Goal: Task Accomplishment & Management: Use online tool/utility

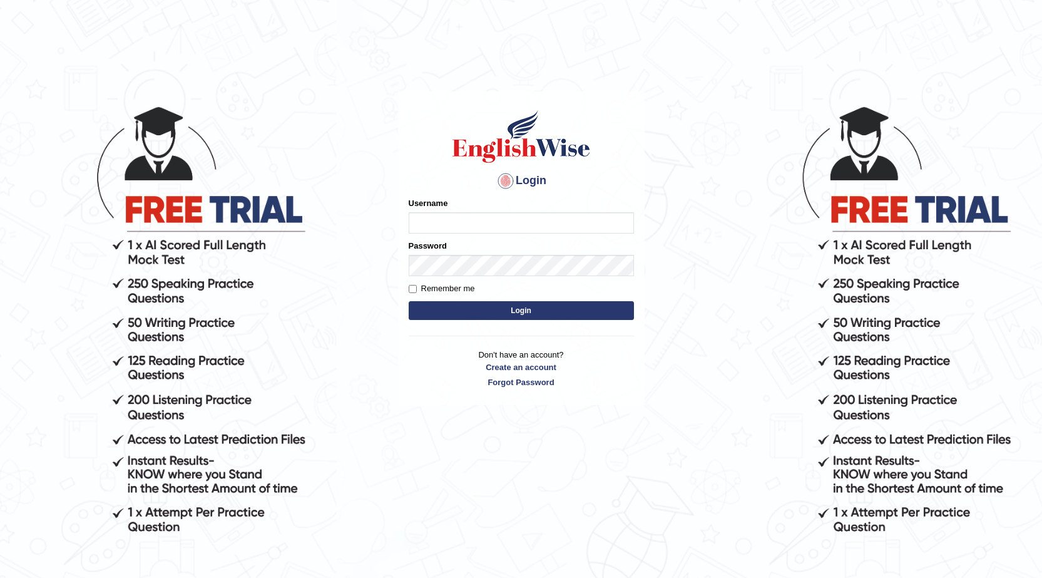
click at [446, 225] on input "Username" at bounding box center [521, 222] width 225 height 21
type input "Golden"
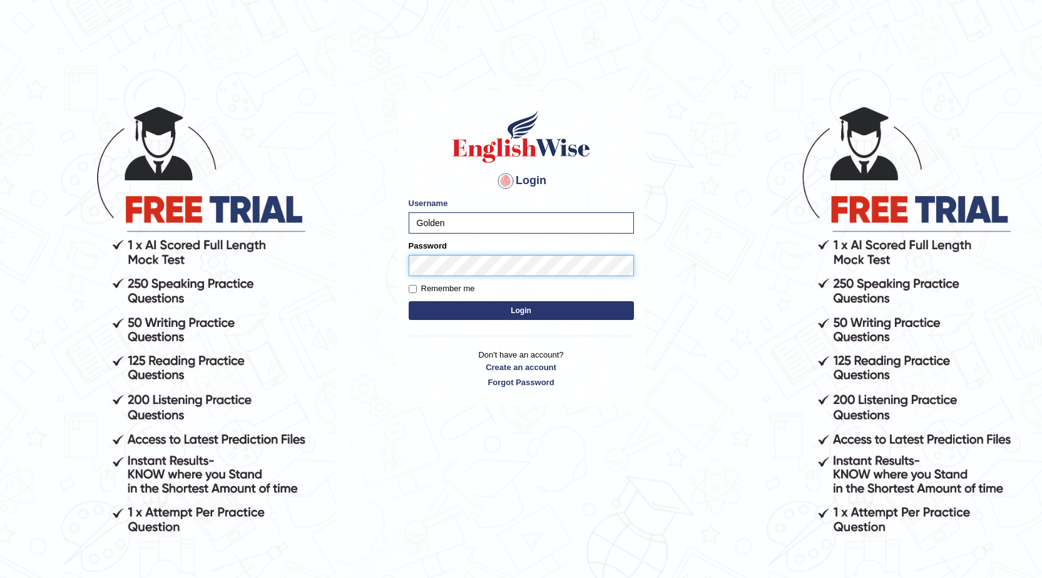
click at [409, 301] on button "Login" at bounding box center [521, 310] width 225 height 19
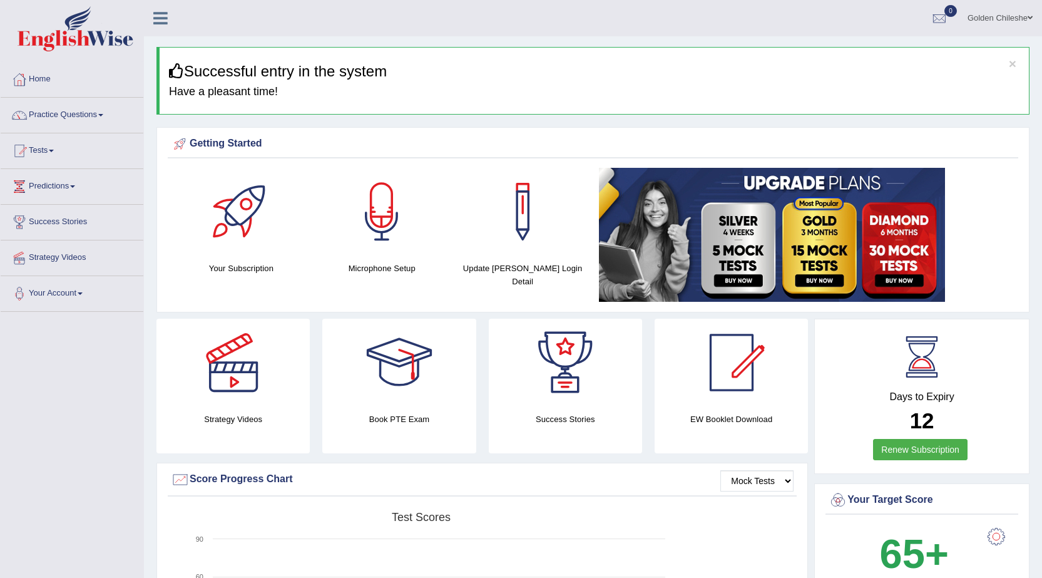
click at [51, 146] on link "Tests" at bounding box center [72, 148] width 143 height 31
click at [75, 178] on link "Take Practice Sectional Test" at bounding box center [81, 179] width 117 height 23
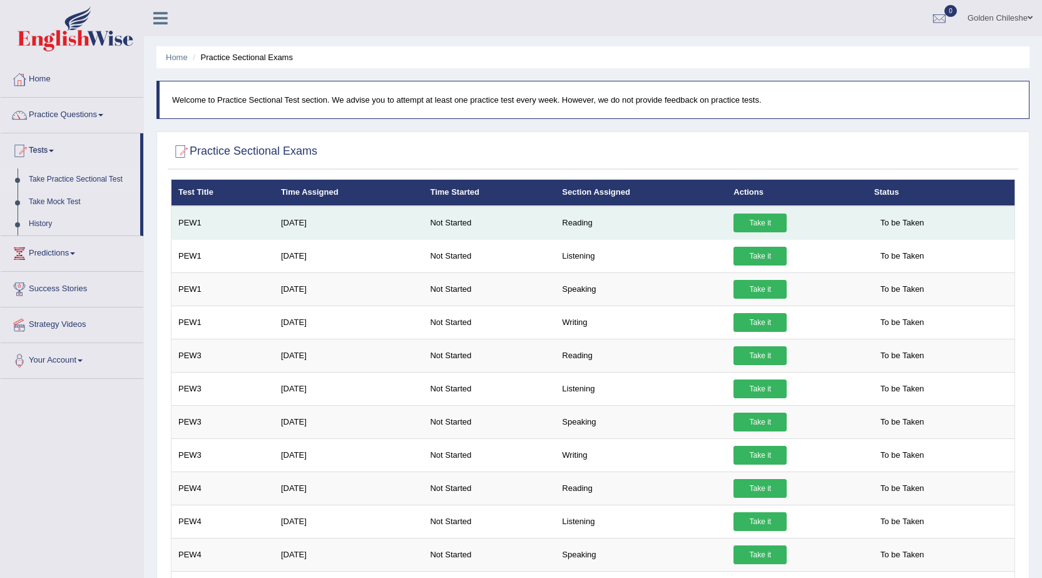
click at [761, 218] on link "Take it" at bounding box center [760, 222] width 53 height 19
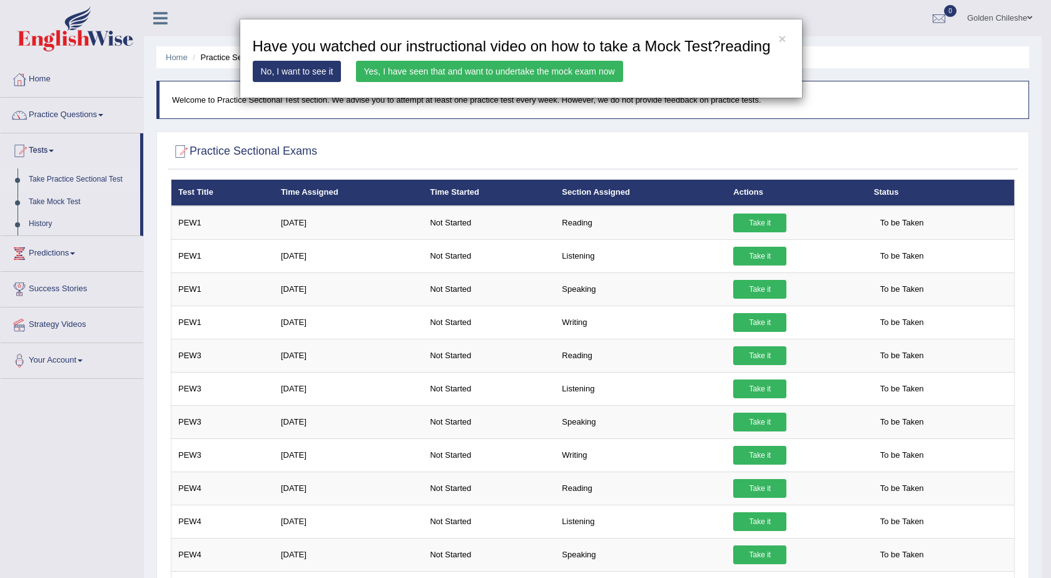
click at [322, 73] on link "No, I want to see it" at bounding box center [297, 71] width 89 height 21
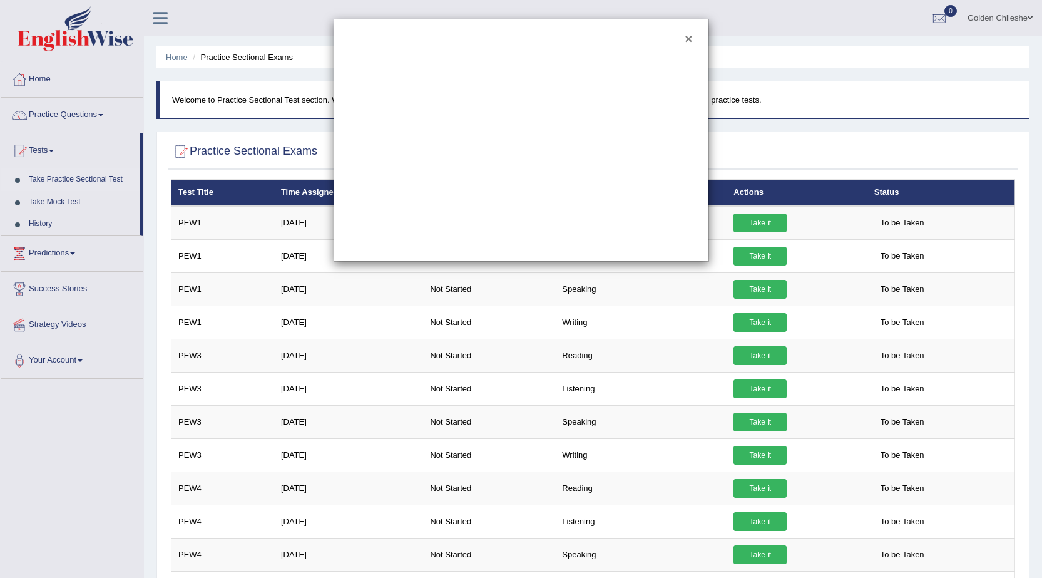
click at [690, 37] on button "×" at bounding box center [689, 38] width 8 height 13
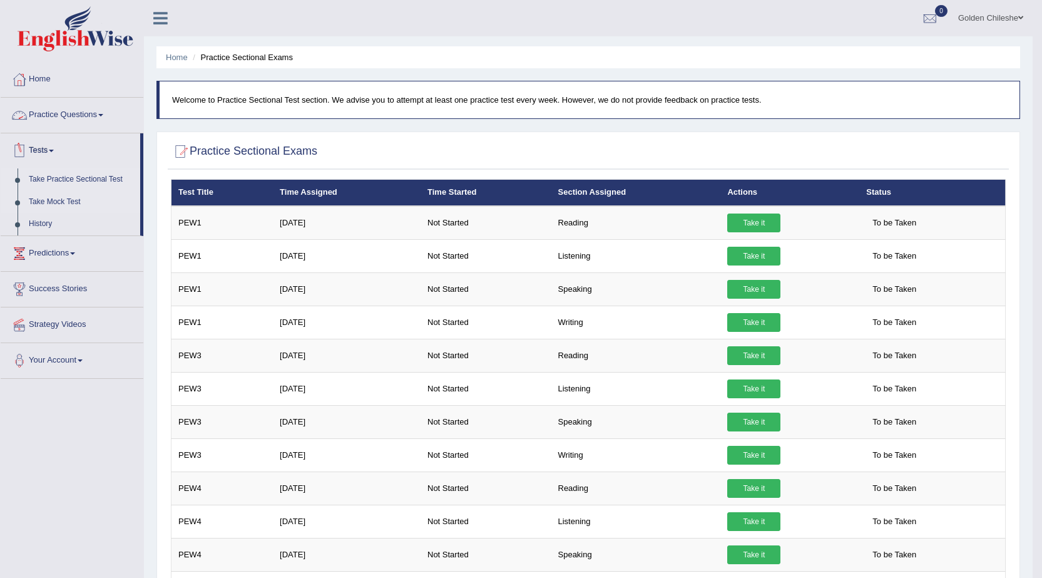
click at [69, 201] on link "Take Mock Test" at bounding box center [81, 202] width 117 height 23
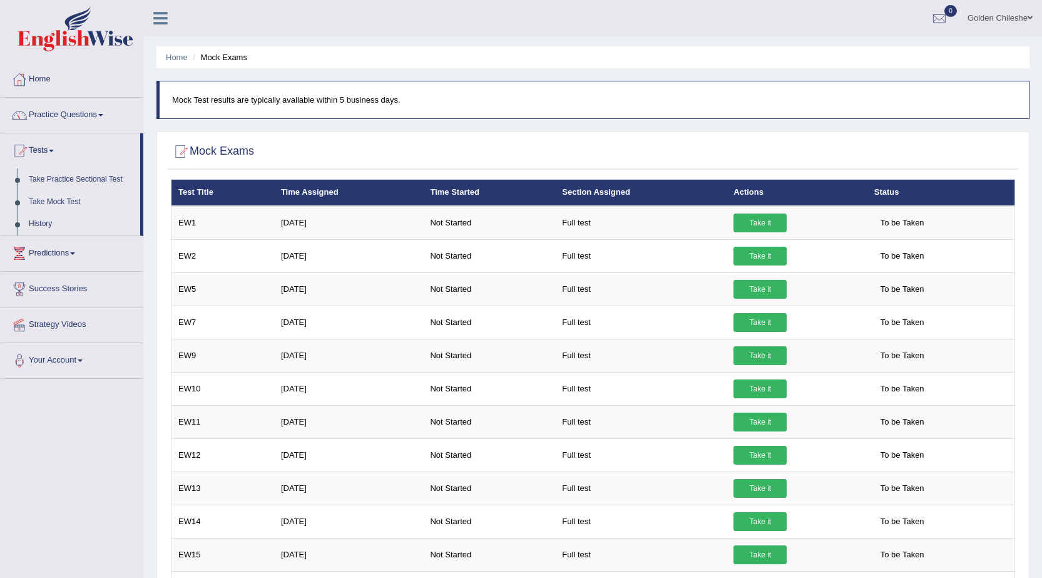
click at [68, 198] on link "Take Mock Test" at bounding box center [81, 202] width 117 height 23
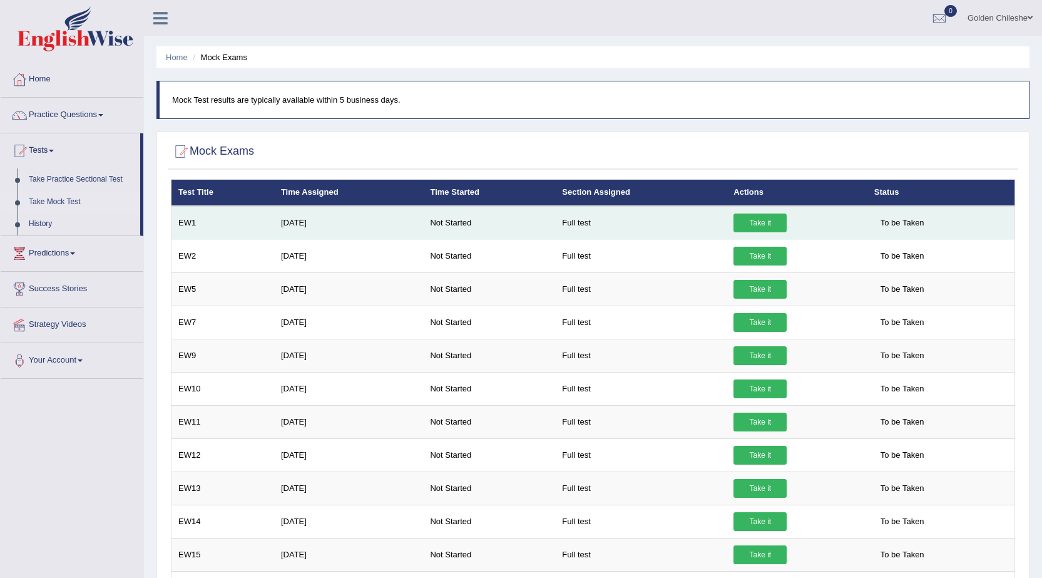
click at [755, 221] on link "Take it" at bounding box center [760, 222] width 53 height 19
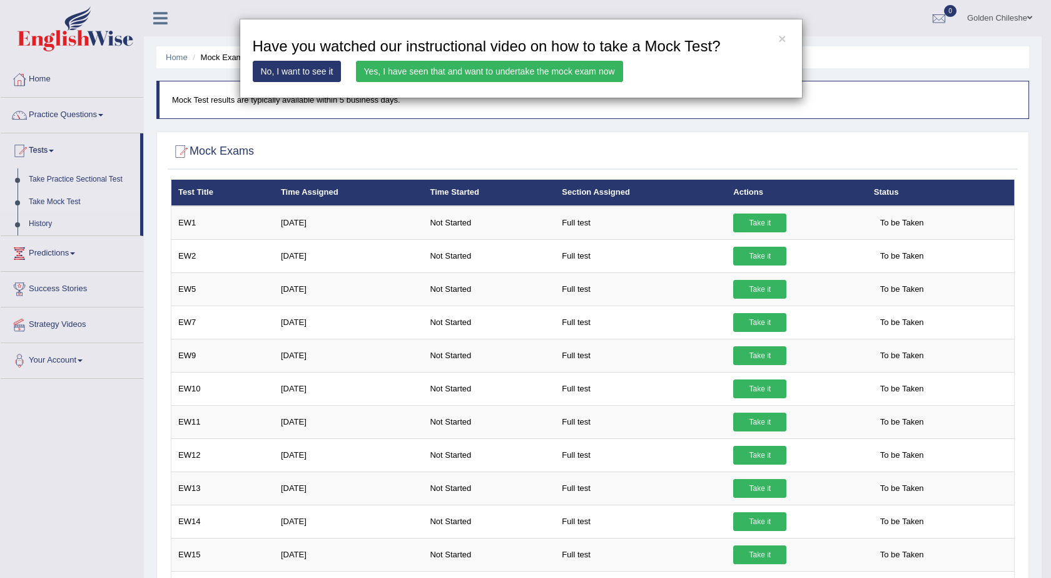
click at [463, 67] on link "Yes, I have seen that and want to undertake the mock exam now" at bounding box center [489, 71] width 267 height 21
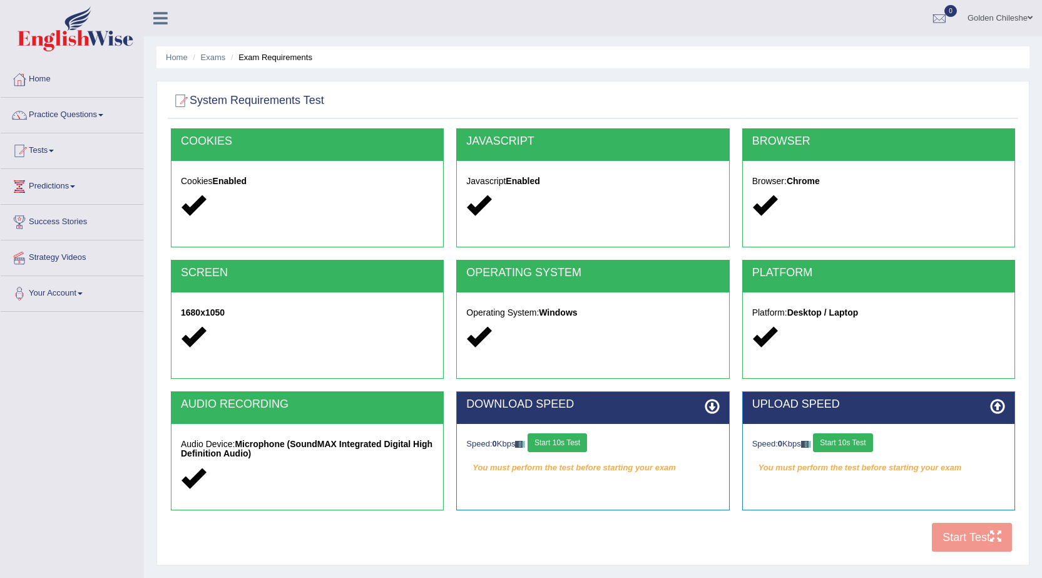
click at [575, 441] on button "Start 10s Test" at bounding box center [557, 442] width 59 height 19
click at [856, 445] on button "Start 10s Test" at bounding box center [842, 442] width 59 height 19
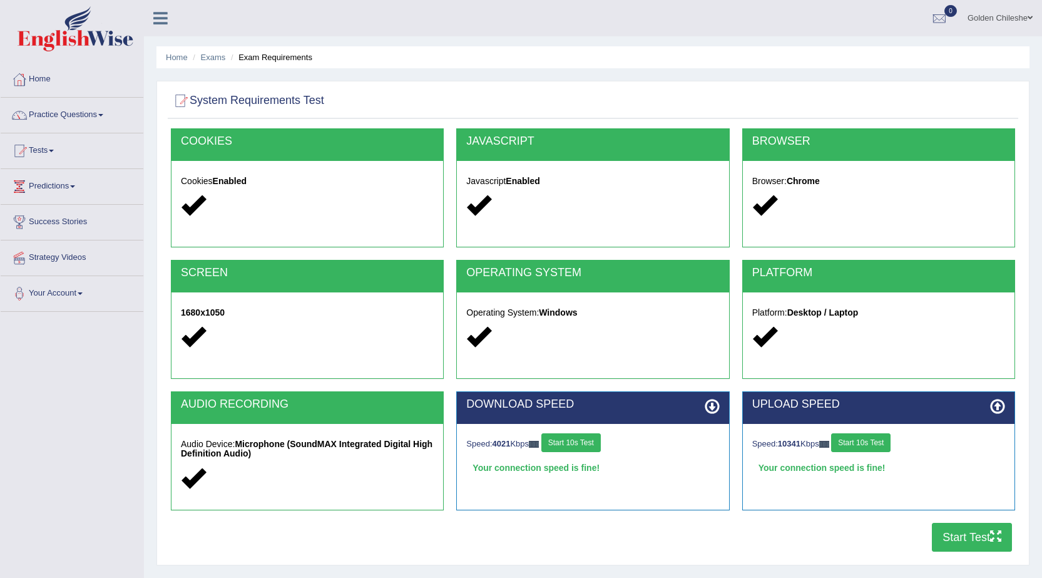
click at [956, 538] on button "Start Test" at bounding box center [972, 537] width 80 height 29
click at [90, 109] on link "Practice Questions" at bounding box center [72, 113] width 143 height 31
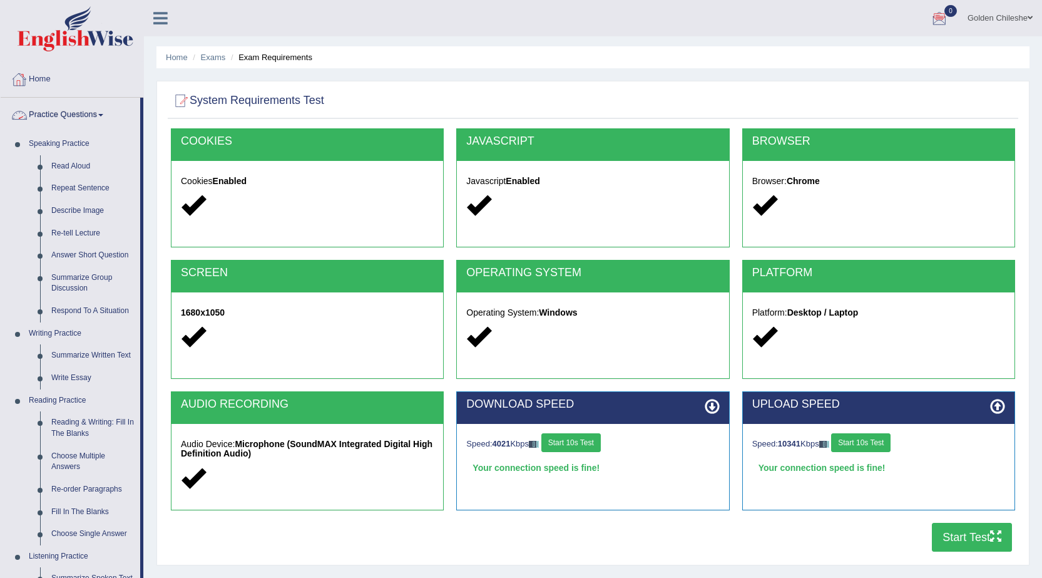
click at [64, 115] on link "Practice Questions" at bounding box center [71, 113] width 140 height 31
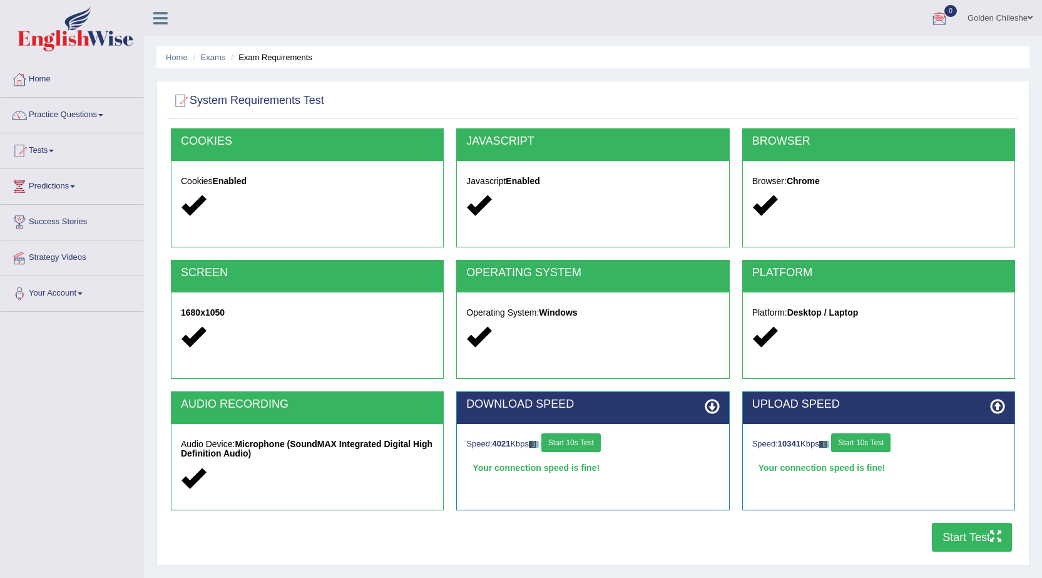
click at [53, 150] on span at bounding box center [51, 151] width 5 height 3
click at [70, 176] on link "Take Practice Sectional Test" at bounding box center [81, 179] width 117 height 23
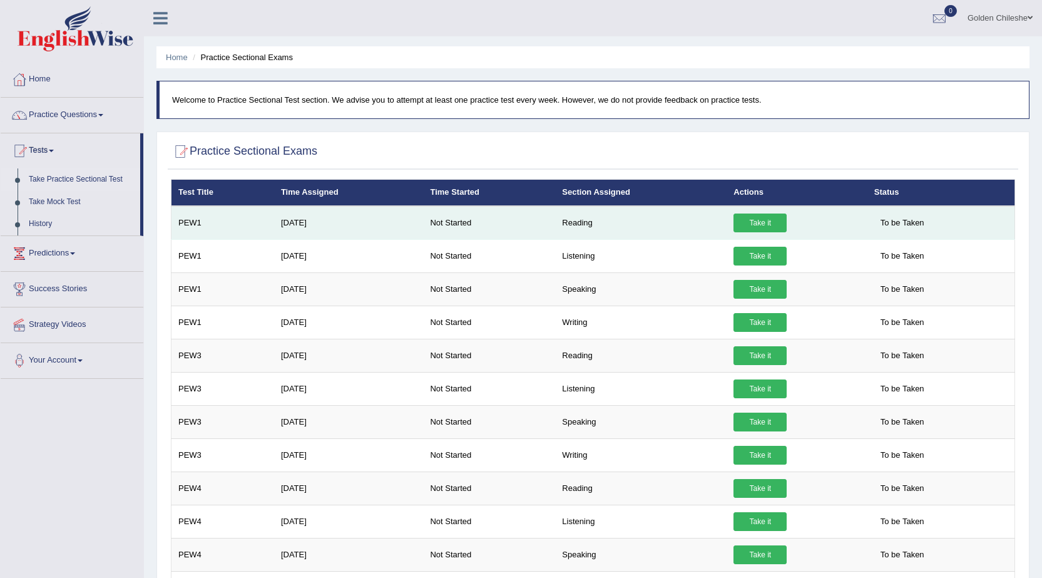
click at [761, 222] on link "Take it" at bounding box center [760, 222] width 53 height 19
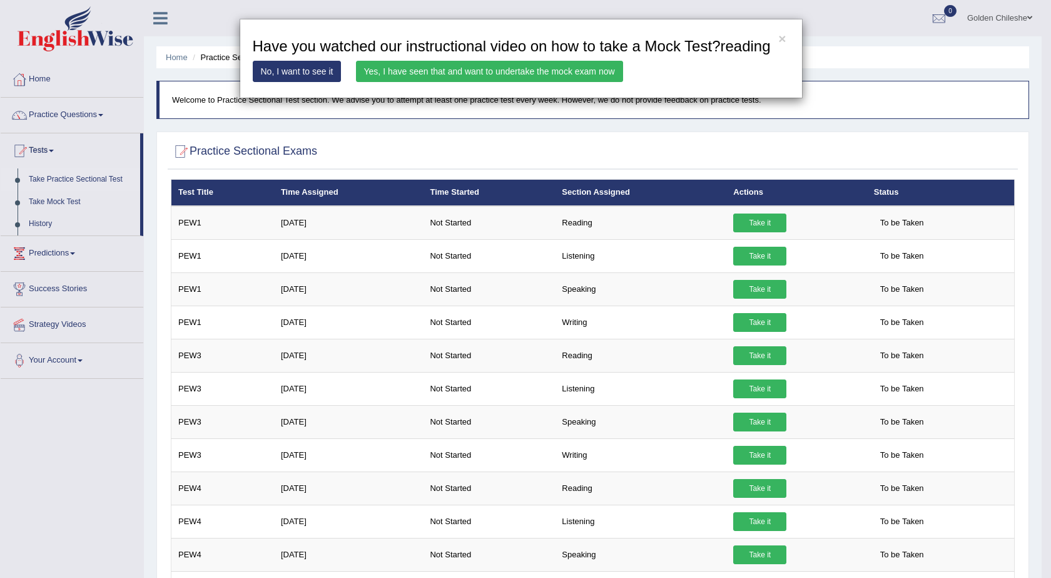
click at [503, 68] on link "Yes, I have seen that and want to undertake the mock exam now" at bounding box center [489, 71] width 267 height 21
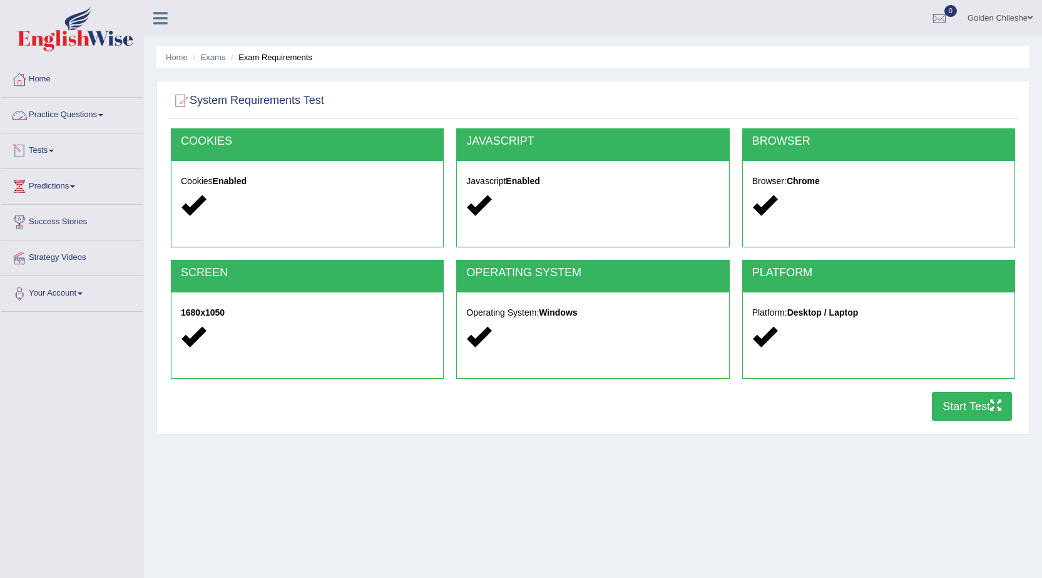
click at [75, 110] on link "Practice Questions" at bounding box center [72, 113] width 143 height 31
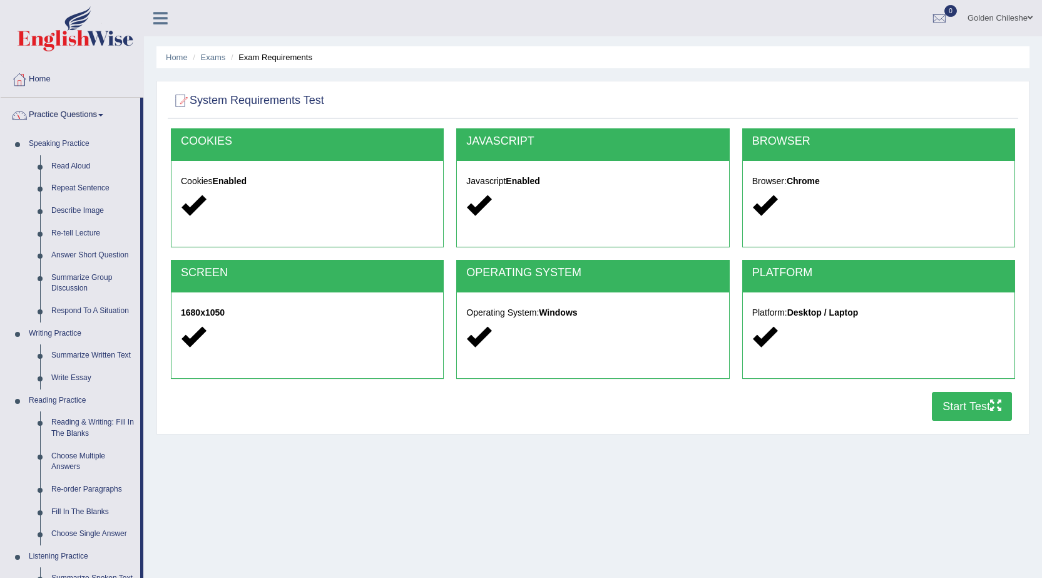
click at [82, 113] on link "Practice Questions" at bounding box center [71, 113] width 140 height 31
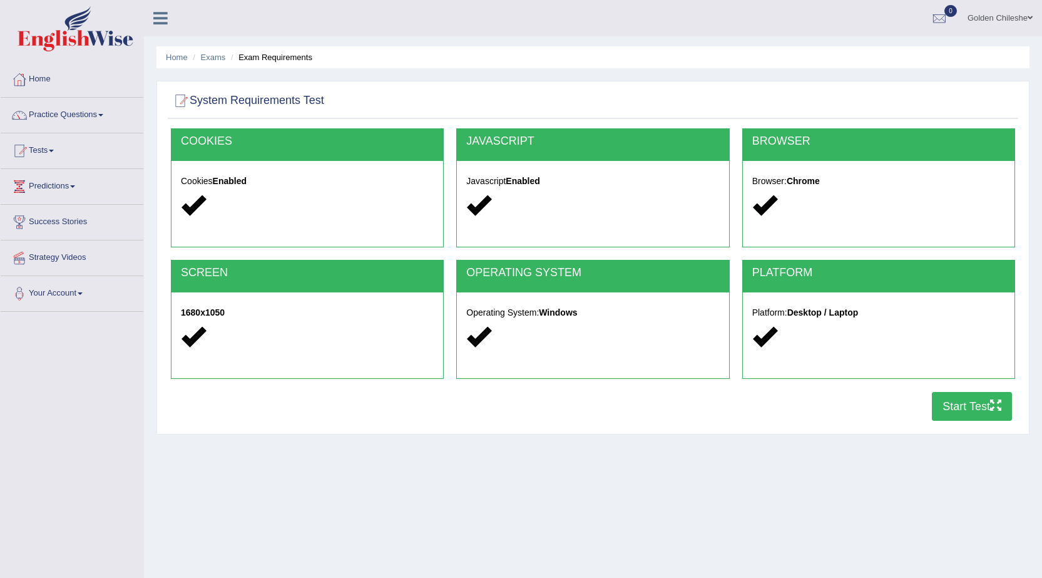
click at [53, 150] on link "Tests" at bounding box center [72, 148] width 143 height 31
click at [64, 177] on link "Take Practice Sectional Test" at bounding box center [81, 179] width 117 height 23
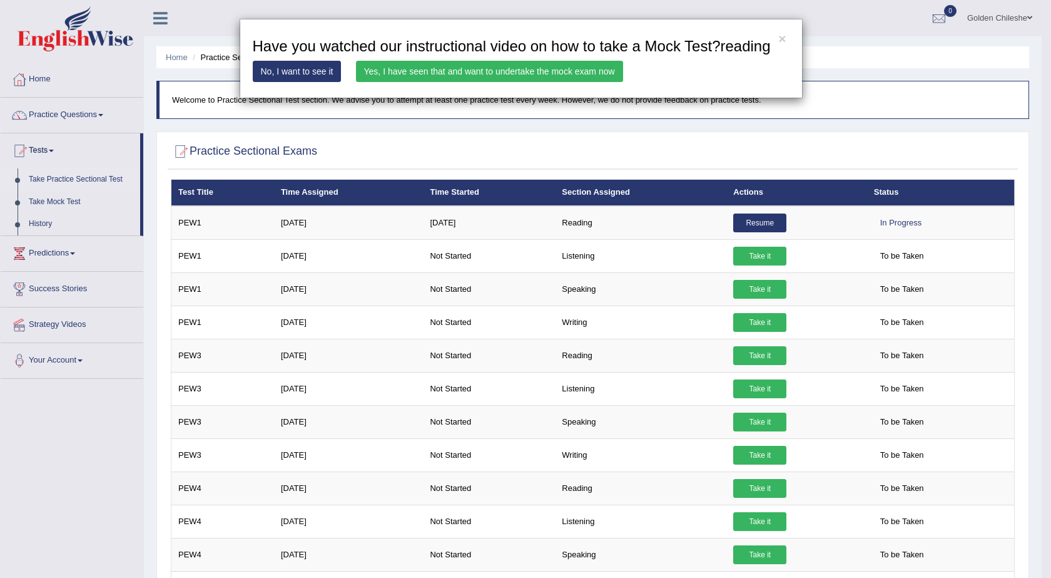
click at [499, 72] on link "Yes, I have seen that and want to undertake the mock exam now" at bounding box center [489, 71] width 267 height 21
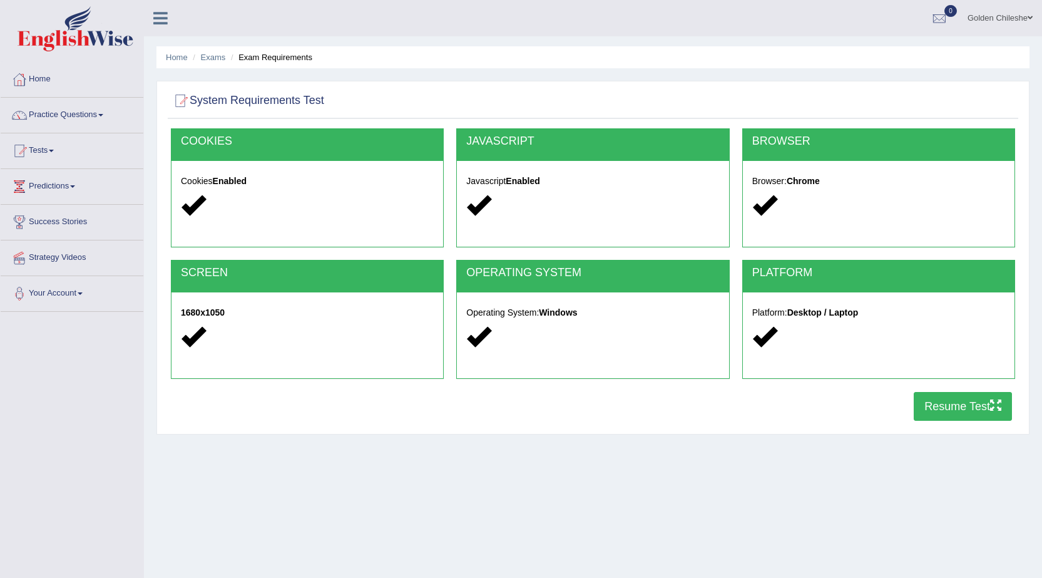
click at [961, 409] on button "Resume Test" at bounding box center [963, 406] width 98 height 29
click at [48, 150] on link "Tests" at bounding box center [72, 148] width 143 height 31
click at [1025, 19] on link "Golden Chileshe" at bounding box center [1000, 16] width 84 height 33
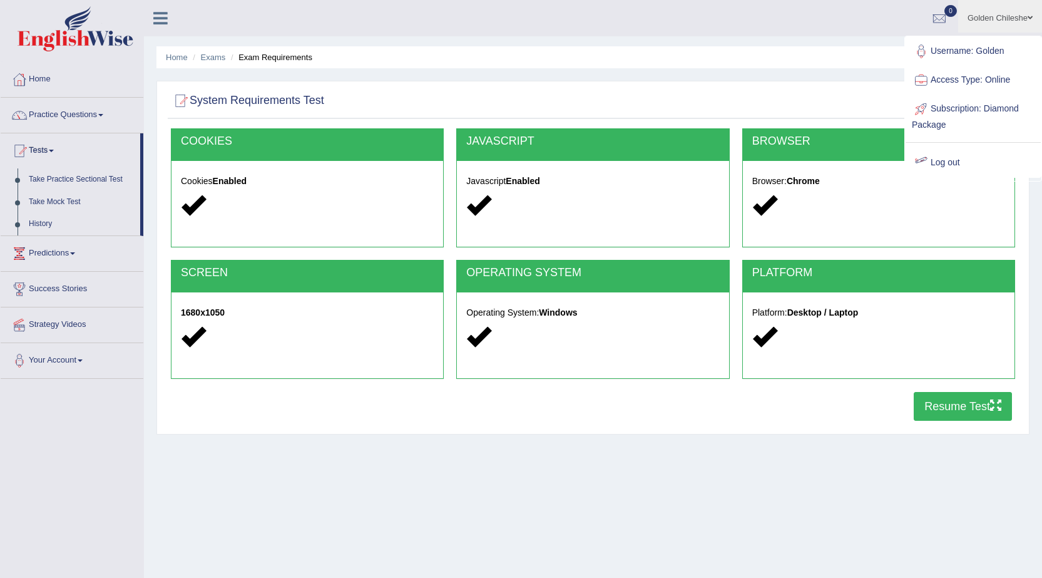
click at [944, 160] on link "Log out" at bounding box center [973, 162] width 135 height 29
